Goal: Information Seeking & Learning: Learn about a topic

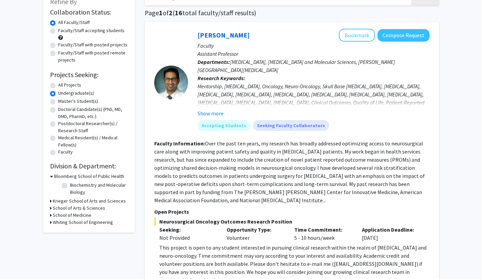
scroll to position [40, 0]
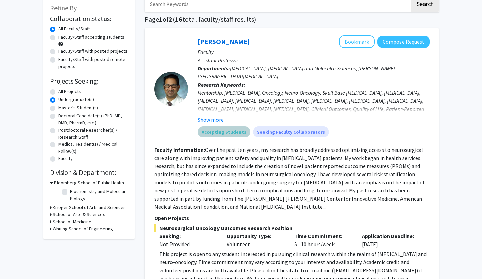
click at [218, 127] on mat-chip "Accepting Students" at bounding box center [224, 131] width 53 height 11
click at [209, 118] on button "Show more" at bounding box center [211, 120] width 26 height 8
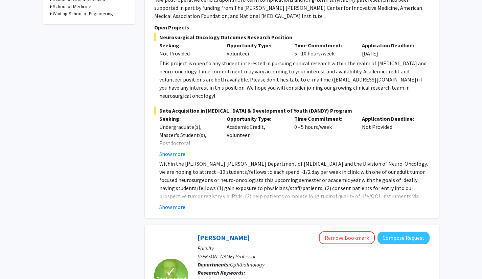
scroll to position [264, 0]
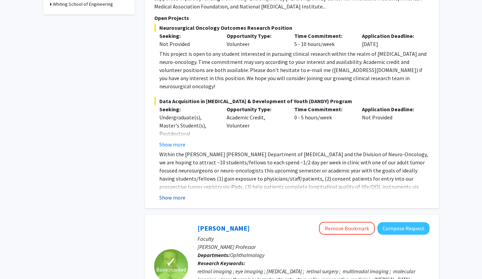
click at [175, 193] on button "Show more" at bounding box center [172, 197] width 26 height 8
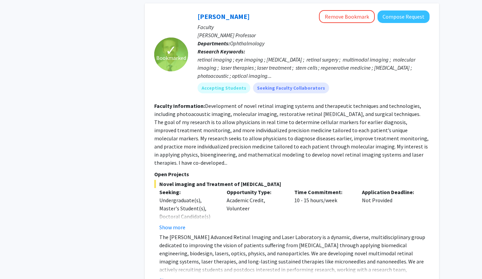
scroll to position [560, 0]
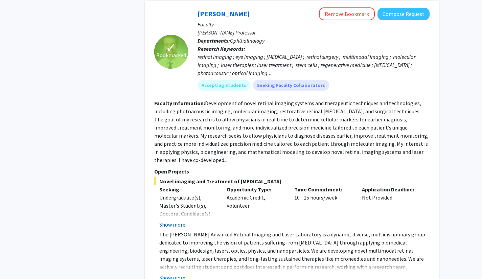
click at [168, 221] on button "Show more" at bounding box center [172, 225] width 26 height 8
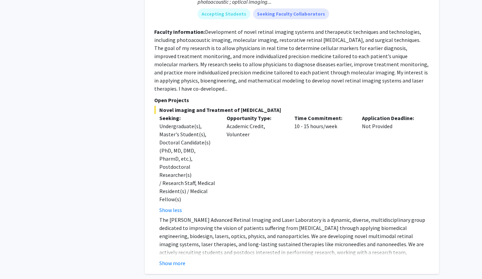
scroll to position [632, 0]
click at [179, 259] on button "Show more" at bounding box center [172, 263] width 26 height 8
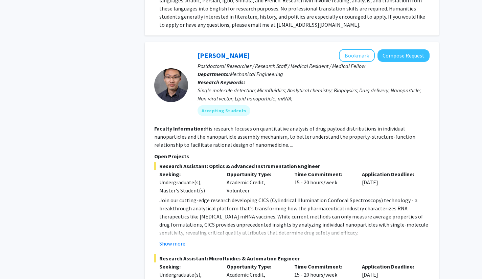
scroll to position [1478, 0]
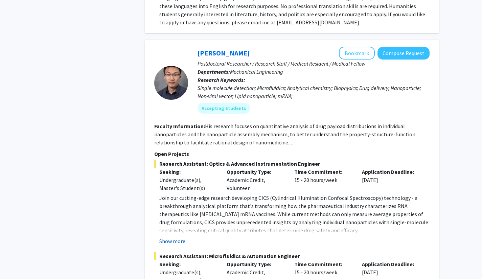
click at [175, 237] on button "Show more" at bounding box center [172, 241] width 26 height 8
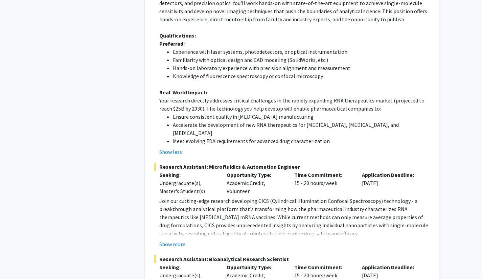
scroll to position [1795, 0]
click at [178, 196] on fg-read-more "Join our cutting-edge research developing CICS (Cylindrical Illumination Confoc…" at bounding box center [291, 221] width 275 height 51
click at [172, 240] on button "Show more" at bounding box center [172, 244] width 26 height 8
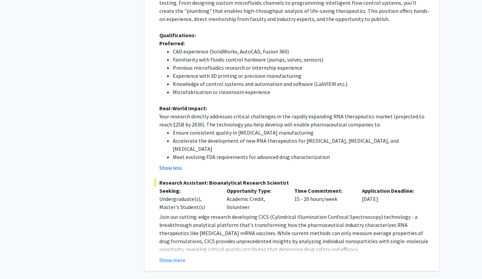
scroll to position [2117, 0]
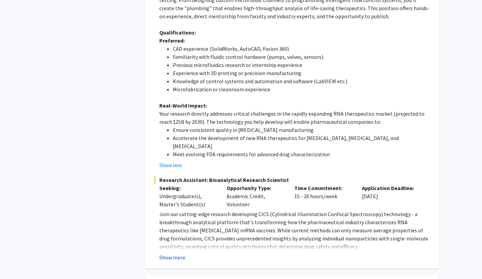
click at [174, 253] on button "Show more" at bounding box center [172, 257] width 26 height 8
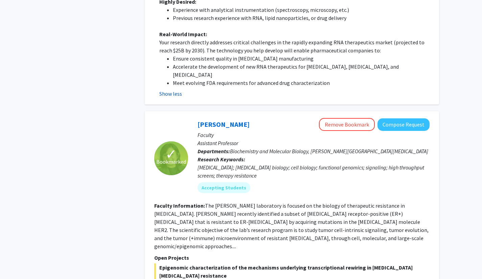
scroll to position [2541, 0]
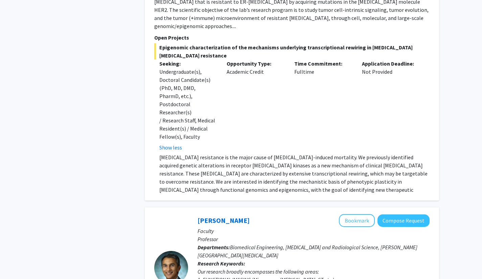
scroll to position [2766, 0]
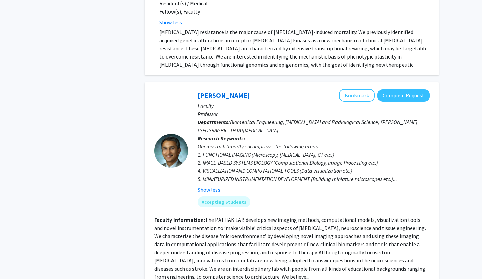
scroll to position [2886, 0]
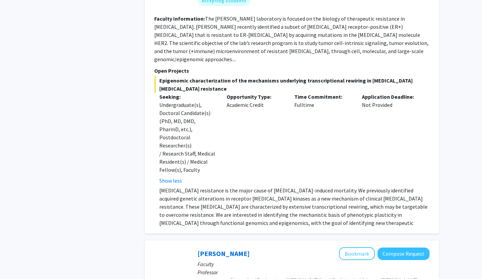
scroll to position [2726, 0]
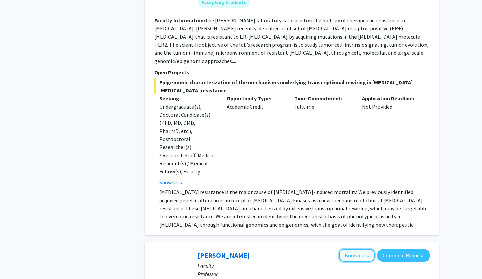
click at [354, 249] on button "Bookmark" at bounding box center [357, 255] width 36 height 13
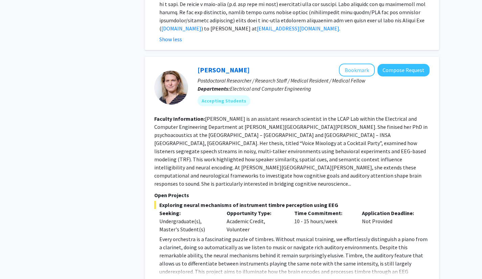
scroll to position [3266, 0]
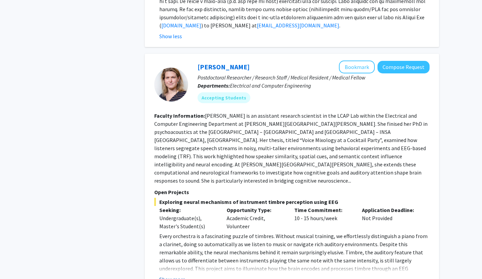
click at [168, 275] on button "Show more" at bounding box center [172, 279] width 26 height 8
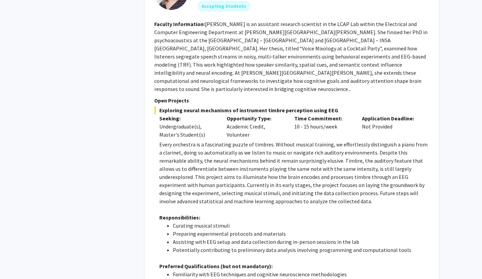
scroll to position [3358, 0]
drag, startPoint x: 207, startPoint y: 168, endPoint x: 261, endPoint y: 166, distance: 53.8
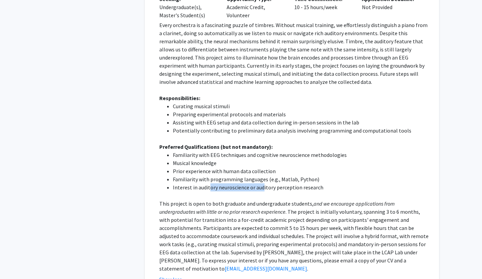
scroll to position [3478, 0]
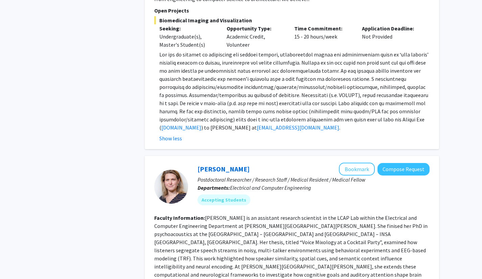
scroll to position [3151, 0]
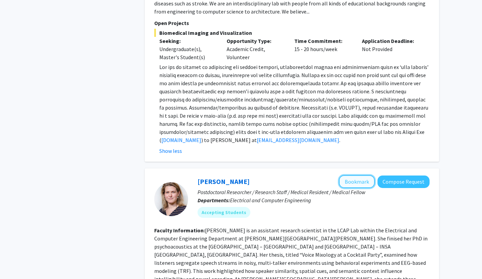
click at [353, 175] on button "Bookmark" at bounding box center [357, 181] width 36 height 13
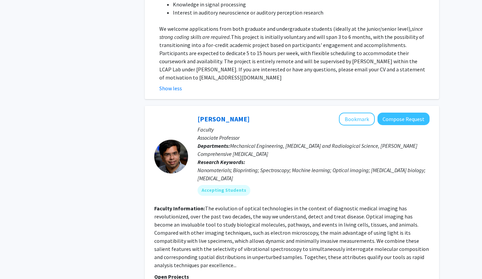
scroll to position [3997, 0]
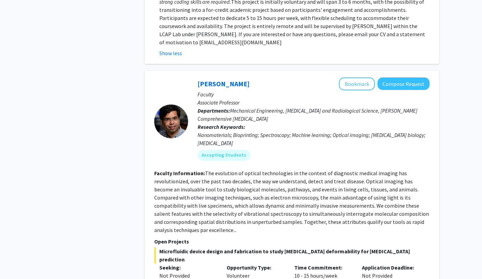
scroll to position [4033, 0]
drag, startPoint x: 250, startPoint y: 186, endPoint x: 329, endPoint y: 186, distance: 78.8
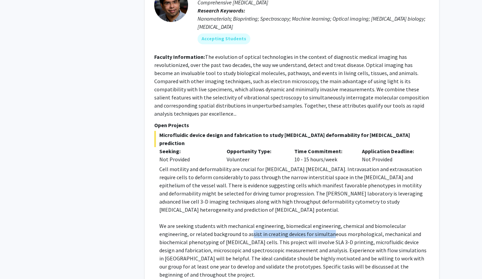
scroll to position [4149, 0]
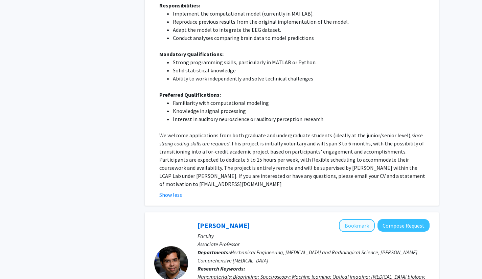
scroll to position [3890, 0]
click at [361, 219] on button "Bookmark" at bounding box center [357, 225] width 36 height 13
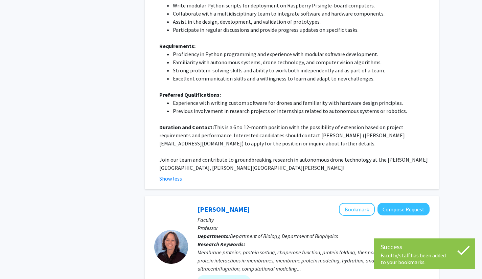
scroll to position [4577, 0]
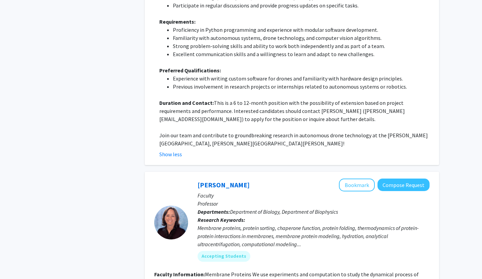
scroll to position [4600, 0]
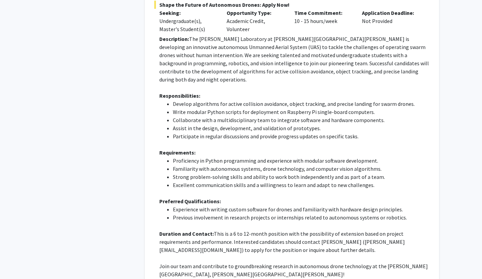
scroll to position [4468, 0]
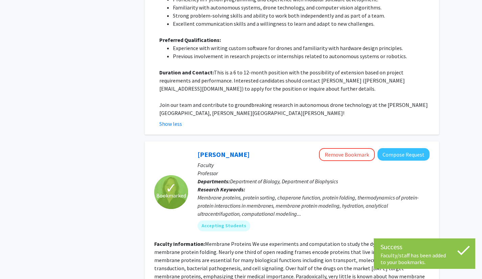
scroll to position [4630, 0]
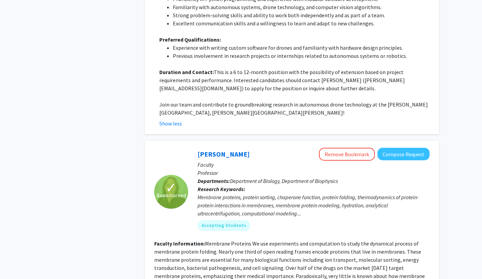
drag, startPoint x: 295, startPoint y: 191, endPoint x: 227, endPoint y: 188, distance: 68.0
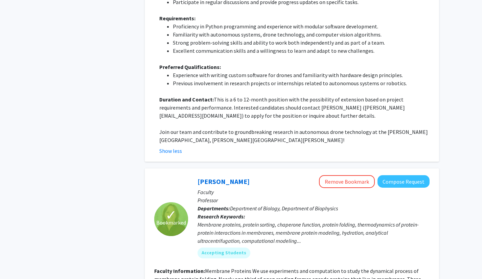
scroll to position [4568, 0]
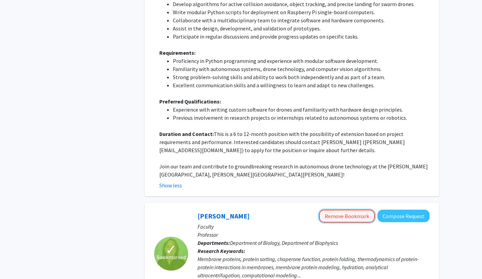
click at [353, 210] on button "Remove Bookmark" at bounding box center [347, 216] width 56 height 13
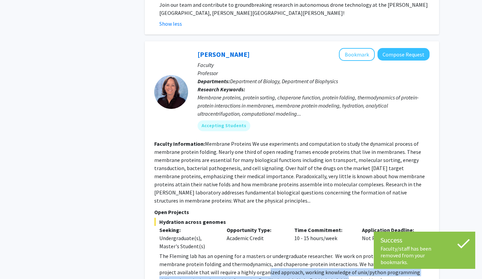
scroll to position [4730, 0]
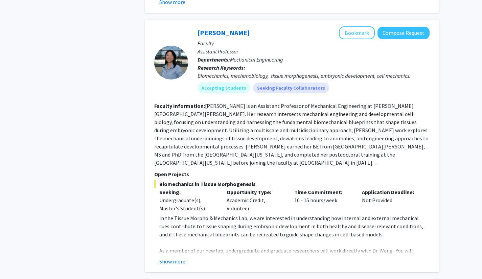
scroll to position [1233, 0]
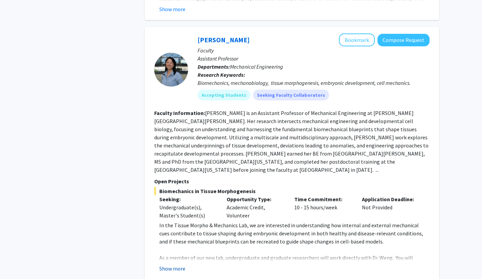
click at [168, 264] on button "Show more" at bounding box center [172, 268] width 26 height 8
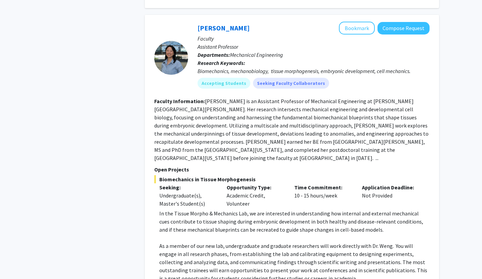
scroll to position [1245, 0]
click at [357, 22] on button "Bookmark" at bounding box center [357, 28] width 36 height 13
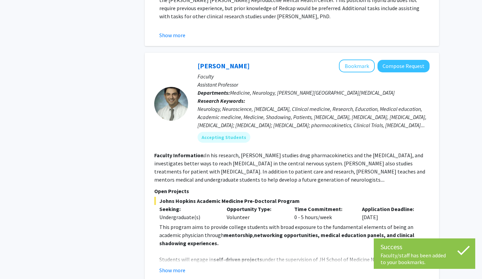
scroll to position [972, 0]
click at [172, 266] on button "Show more" at bounding box center [172, 270] width 26 height 8
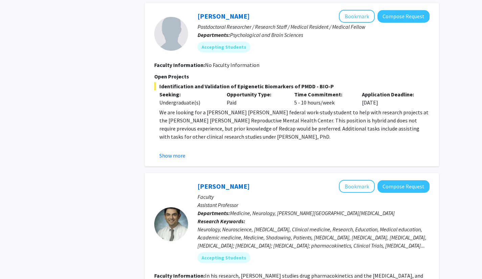
scroll to position [760, 0]
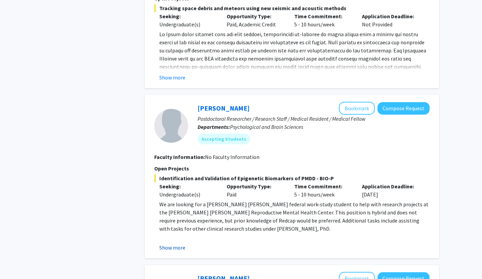
click at [169, 244] on button "Show more" at bounding box center [172, 248] width 26 height 8
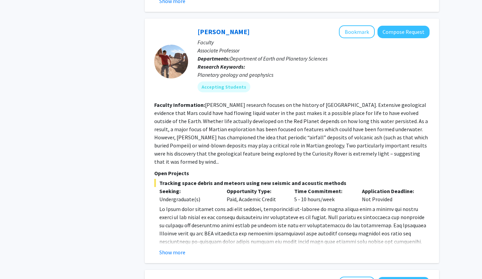
scroll to position [585, 0]
click at [176, 248] on button "Show more" at bounding box center [172, 252] width 26 height 8
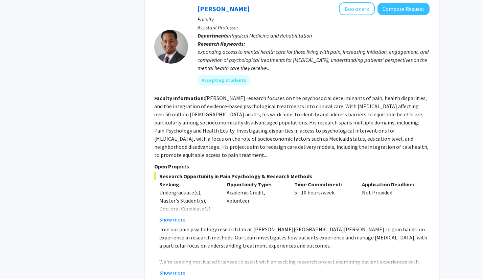
scroll to position [312, 0]
click at [162, 216] on button "Show more" at bounding box center [172, 220] width 26 height 8
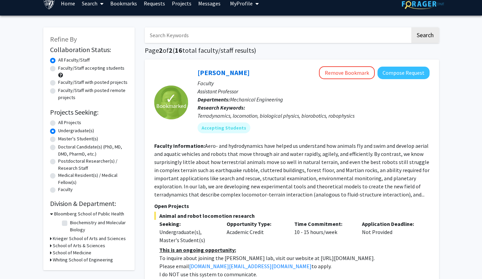
scroll to position [0, 0]
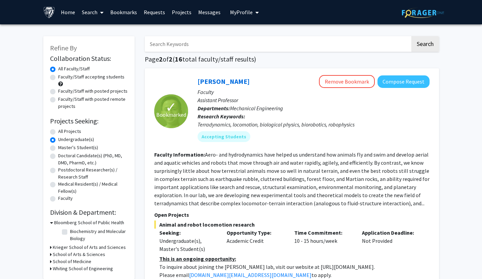
click at [127, 13] on link "Bookmarks" at bounding box center [123, 12] width 33 height 24
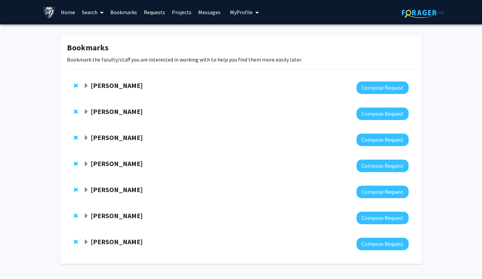
click at [155, 12] on link "Requests" at bounding box center [154, 12] width 28 height 24
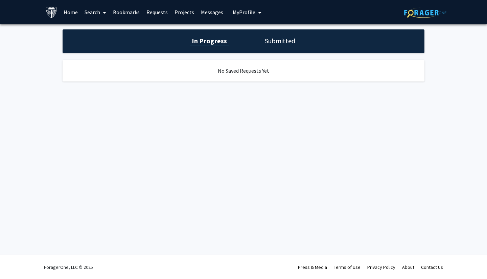
click at [189, 14] on link "Projects" at bounding box center [184, 12] width 26 height 24
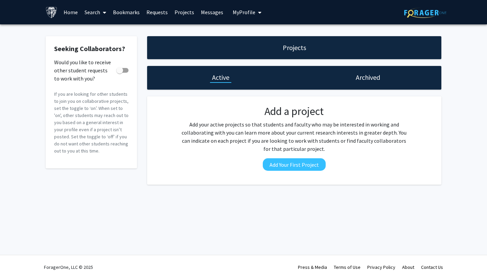
click at [209, 17] on link "Messages" at bounding box center [212, 12] width 29 height 24
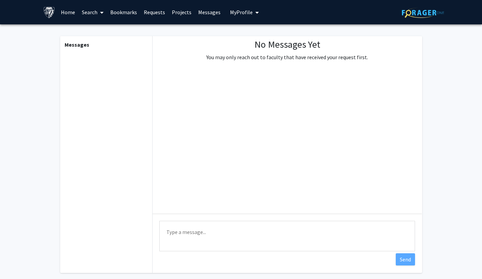
click at [96, 17] on link "Search" at bounding box center [92, 12] width 28 height 24
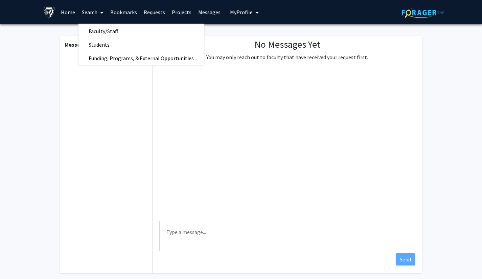
click at [69, 17] on link "Home" at bounding box center [67, 12] width 21 height 24
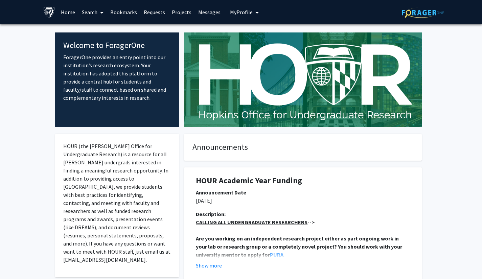
click at [125, 9] on link "Bookmarks" at bounding box center [123, 12] width 33 height 24
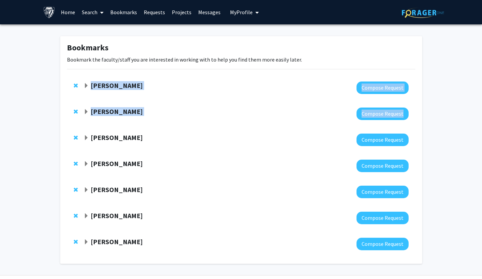
drag, startPoint x: 91, startPoint y: 83, endPoint x: 150, endPoint y: 130, distance: 75.6
click at [150, 130] on div "[PERSON_NAME] Compose Request [PERSON_NAME] Compose Request [PERSON_NAME] Compo…" at bounding box center [241, 166] width 358 height 182
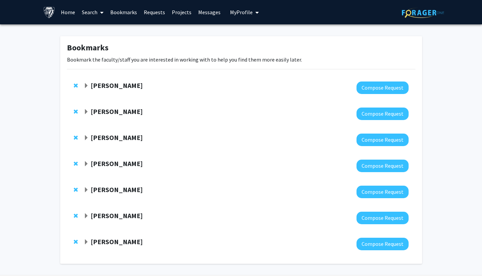
click at [29, 88] on div "Bookmarks Bookmark the faculty/staff you are interested in working with to help…" at bounding box center [241, 151] width 482 height 255
